Goal: Task Accomplishment & Management: Use online tool/utility

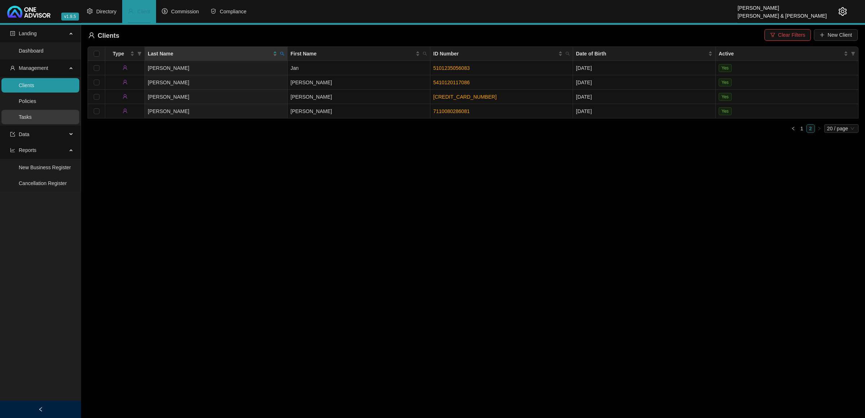
click at [27, 116] on link "Tasks" at bounding box center [25, 117] width 13 height 6
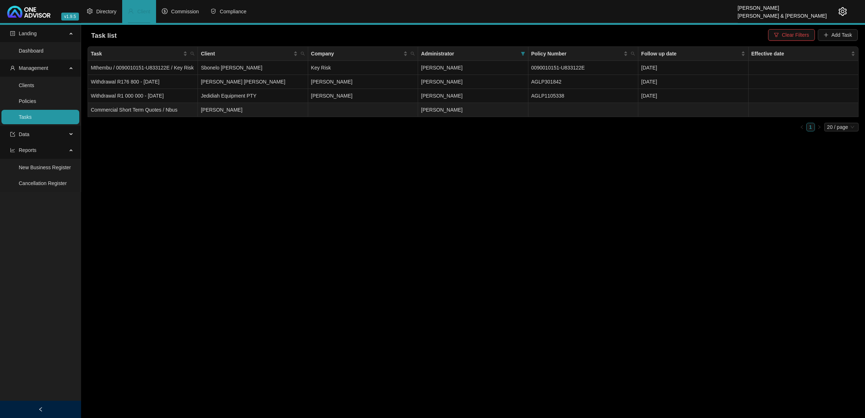
click at [305, 107] on td "[PERSON_NAME]" at bounding box center [253, 110] width 110 height 14
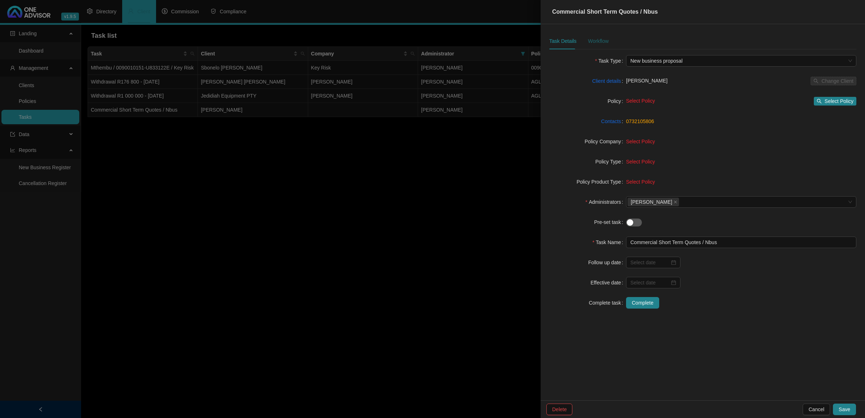
click at [593, 40] on div "Workflow" at bounding box center [598, 41] width 21 height 8
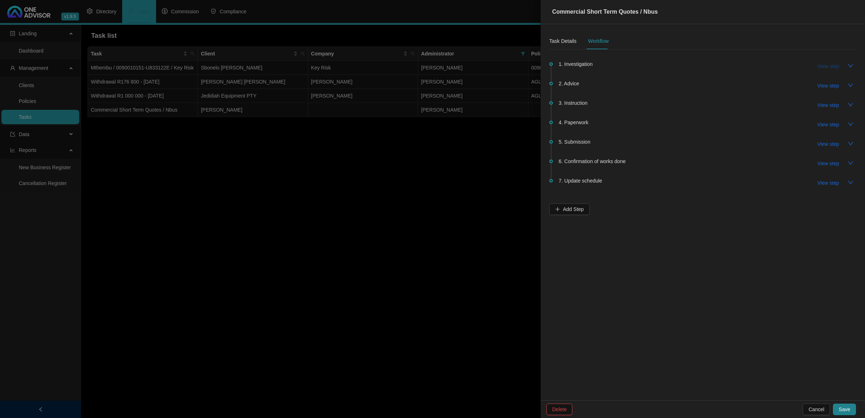
click at [838, 66] on span "View step" at bounding box center [828, 66] width 22 height 8
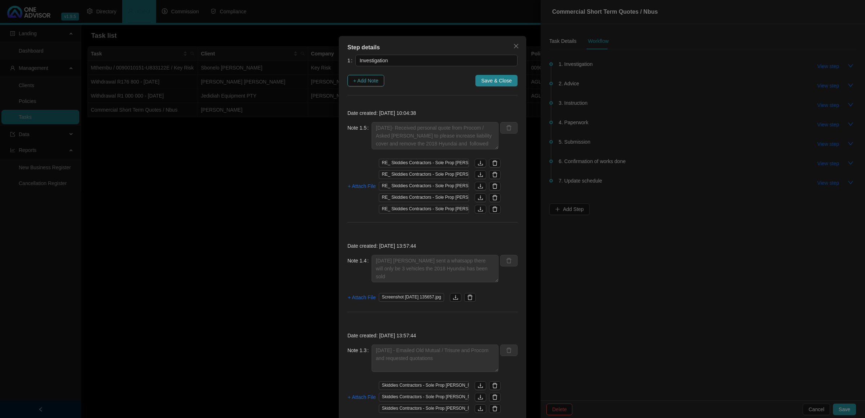
click at [359, 81] on span "+ Add Note" at bounding box center [365, 81] width 25 height 8
type textarea "[DATE]- Received personal quote from Procom / Asked [PERSON_NAME] to please inc…"
type textarea "[DATE] [PERSON_NAME] sent a whatsapp there will only be 3 vehicles the 2018 Hyu…"
type textarea "[DATE] - Emailed Old Mutual / Trisure and Procom and requested quotations"
type textarea "[DATE] -15.26 - Called and Spoke to [PERSON_NAME] to gather some information 1.…"
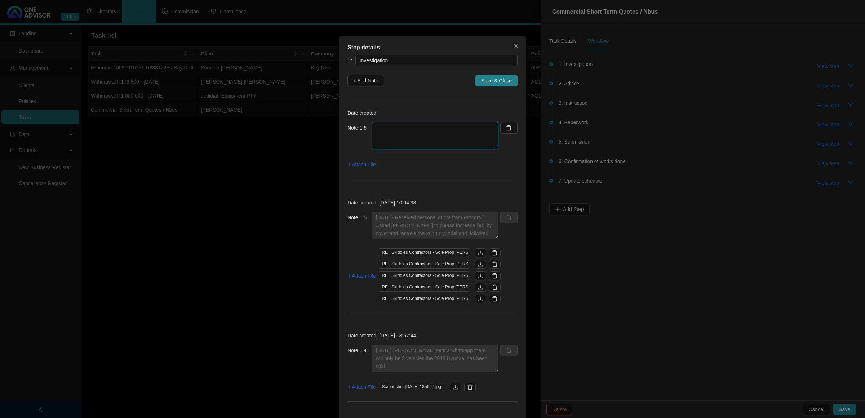
click at [379, 134] on textarea at bounding box center [434, 135] width 127 height 27
click at [353, 168] on span "+ Attach File" at bounding box center [362, 165] width 28 height 8
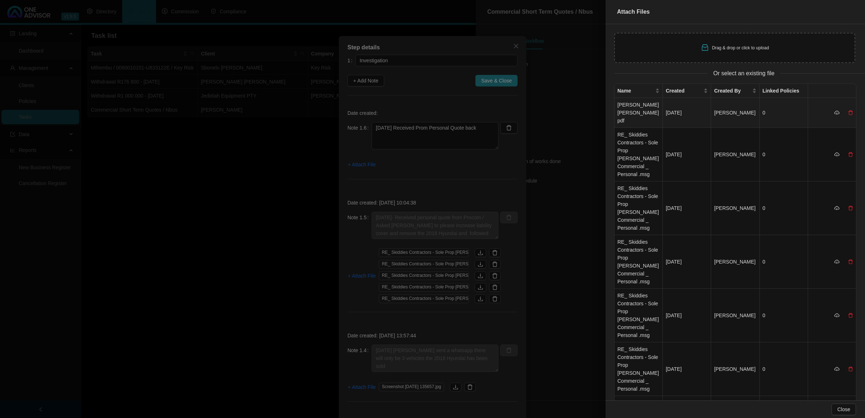
click at [636, 108] on td "[PERSON_NAME] [PERSON_NAME]pdf" at bounding box center [638, 113] width 48 height 30
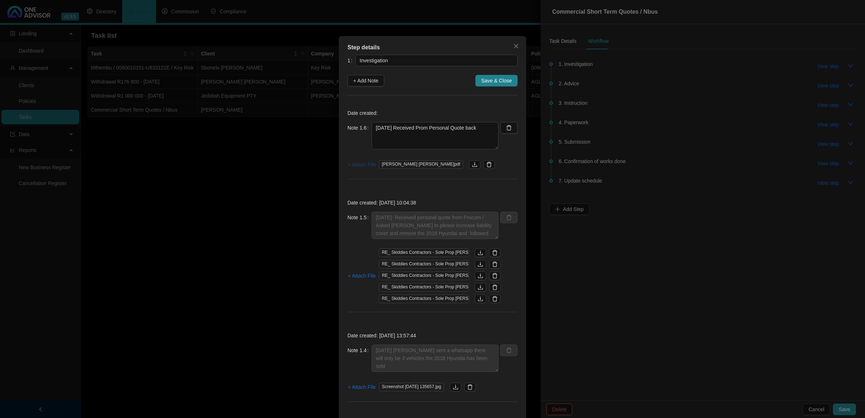
click at [363, 165] on span "+ Attach File" at bounding box center [362, 165] width 28 height 8
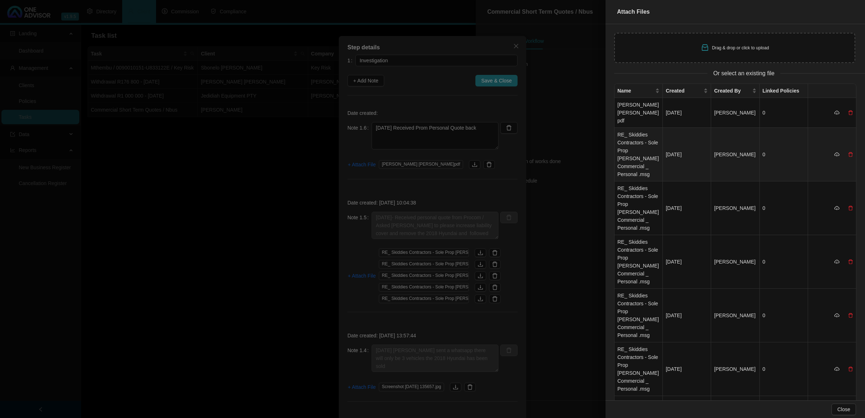
click at [635, 141] on td "RE_ Skiddies Contractors - Sole Prop [PERSON_NAME] Commercial _ Personal .msg" at bounding box center [638, 155] width 48 height 54
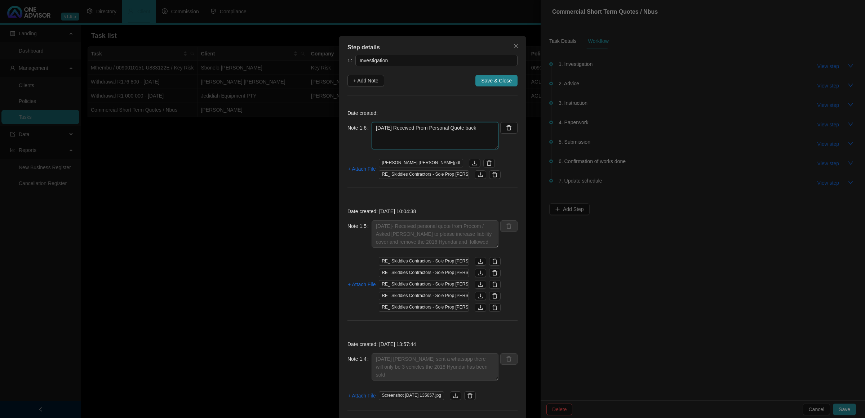
click at [428, 130] on textarea "[DATE] Received Prom Personal Quote back" at bounding box center [434, 135] width 127 height 27
type textarea "[DATE] Received Procom Personal Quote back"
click at [487, 80] on span "Save & Close" at bounding box center [496, 81] width 31 height 8
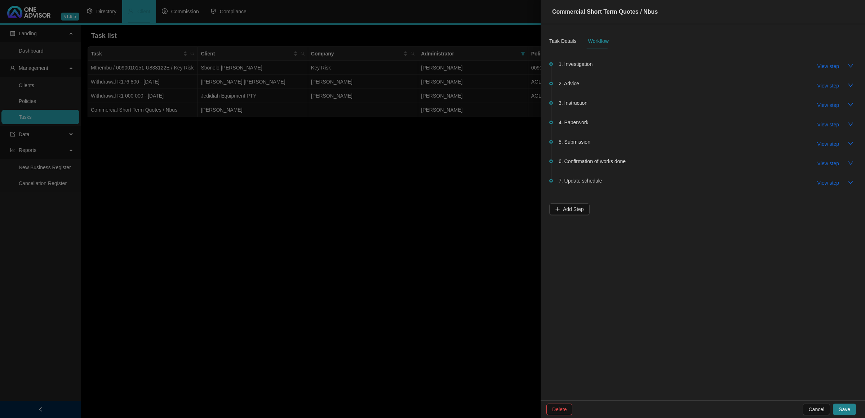
click at [392, 258] on div at bounding box center [432, 209] width 865 height 418
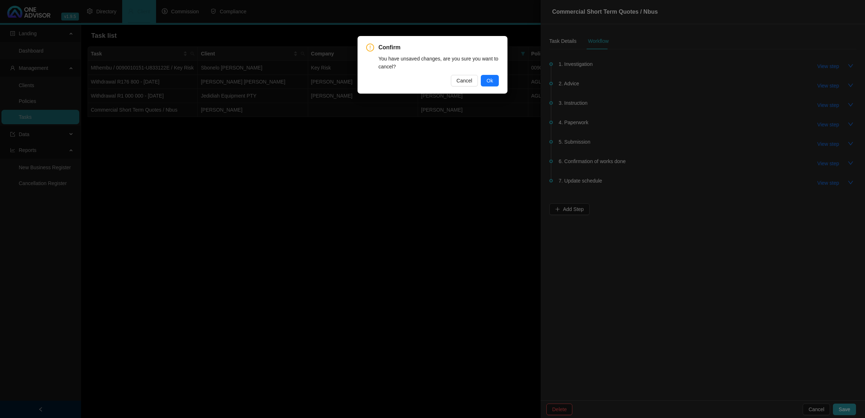
click at [702, 244] on div "Confirm You have unsaved changes, are you sure you want to cancel? Cancel Ok" at bounding box center [432, 209] width 865 height 418
drag, startPoint x: 469, startPoint y: 83, endPoint x: 470, endPoint y: 92, distance: 8.7
click at [469, 85] on button "Cancel" at bounding box center [464, 81] width 27 height 12
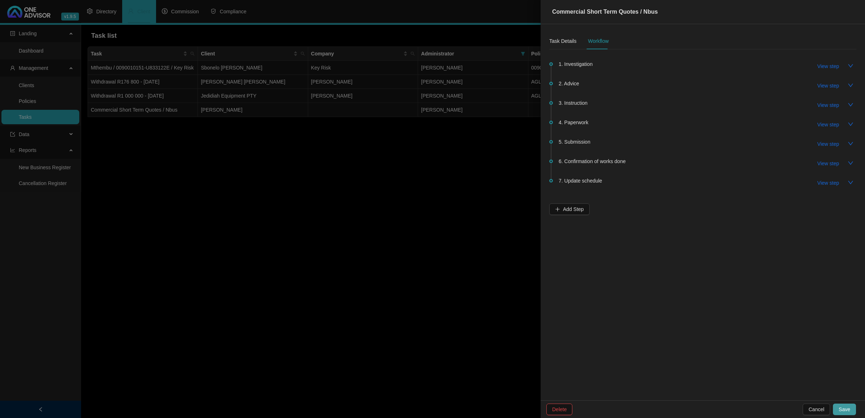
click at [840, 412] on span "Save" at bounding box center [844, 410] width 12 height 8
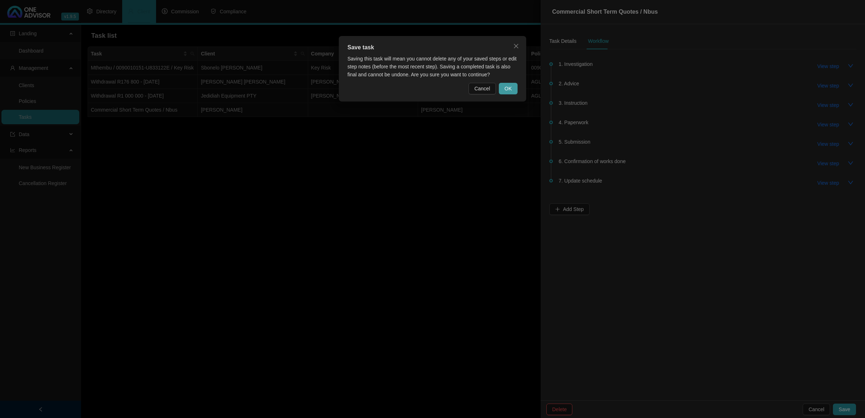
click at [509, 91] on span "OK" at bounding box center [507, 89] width 7 height 8
